Goal: Find contact information: Find contact information

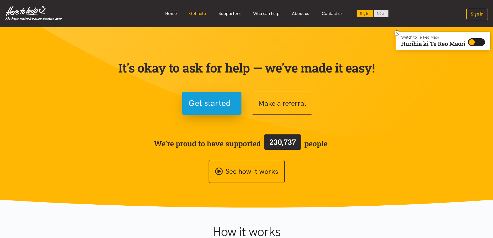
click at [202, 18] on link "Get help" at bounding box center [197, 13] width 29 height 11
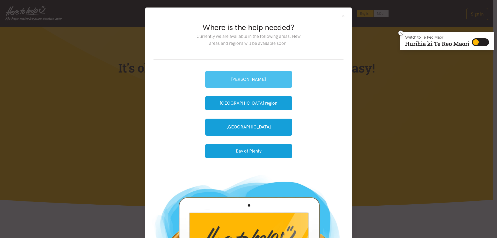
click at [249, 80] on link "[PERSON_NAME]" at bounding box center [248, 79] width 87 height 17
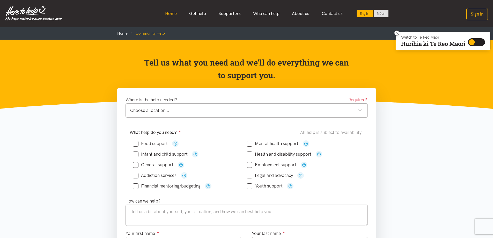
drag, startPoint x: 193, startPoint y: 181, endPoint x: 167, endPoint y: 13, distance: 170.1
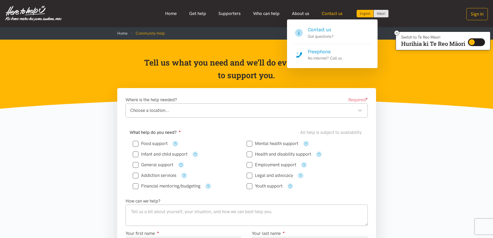
click at [330, 14] on link "Contact us" at bounding box center [331, 13] width 33 height 11
click at [320, 50] on h4 "Freephone" at bounding box center [325, 51] width 35 height 7
